Goal: Task Accomplishment & Management: Use online tool/utility

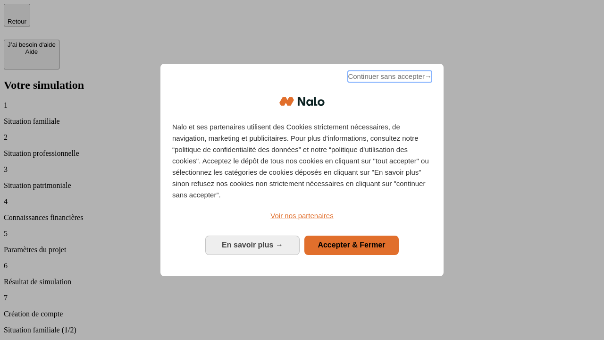
click at [389, 78] on span "Continuer sans accepter →" at bounding box center [390, 76] width 84 height 11
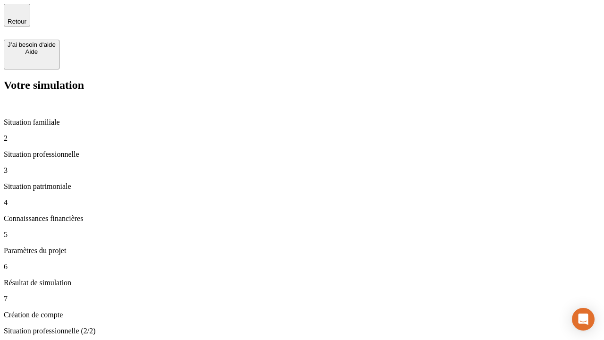
type input "70 000"
type input "1 000"
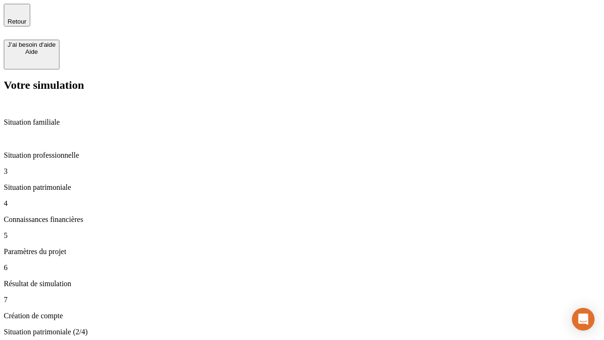
type input "800"
type input "6"
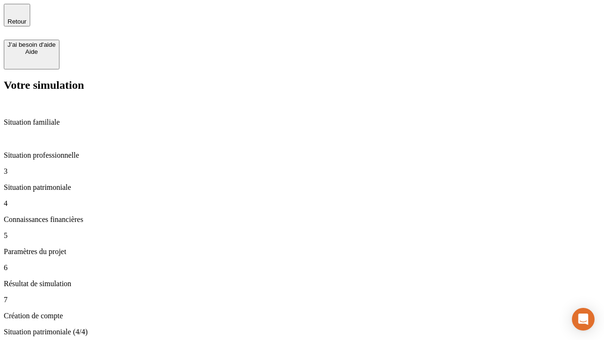
type input "400"
type input "3"
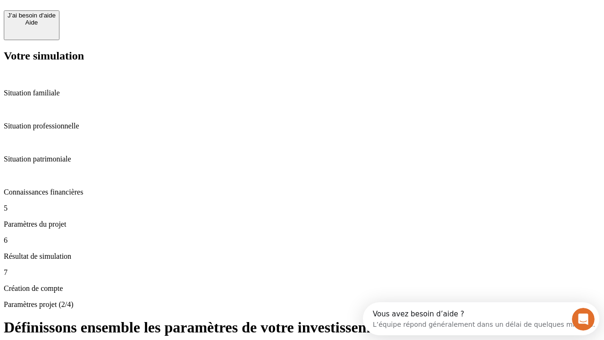
scroll to position [18, 0]
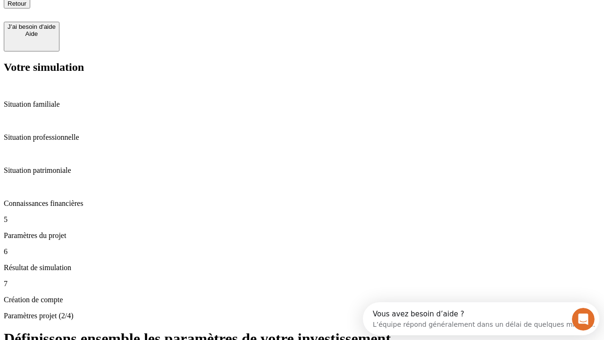
type input "35"
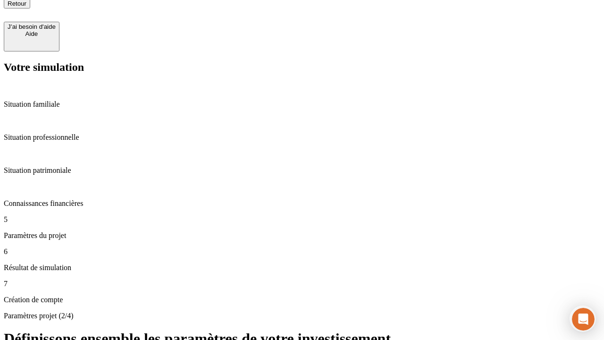
type input "500"
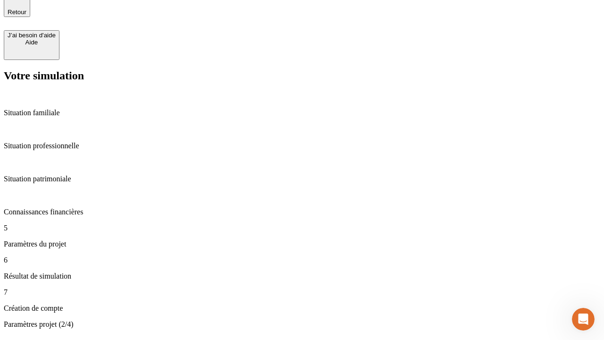
type input "640"
